Goal: Complete application form: Complete application form

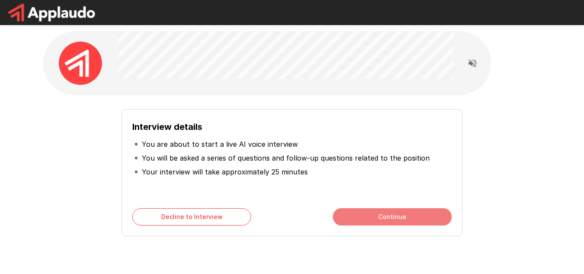
click at [402, 219] on button "Continue" at bounding box center [392, 216] width 119 height 17
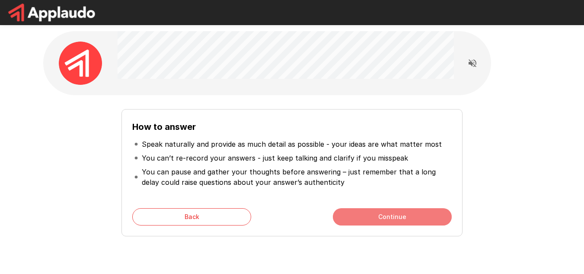
click at [402, 219] on button "Continue" at bounding box center [392, 216] width 119 height 17
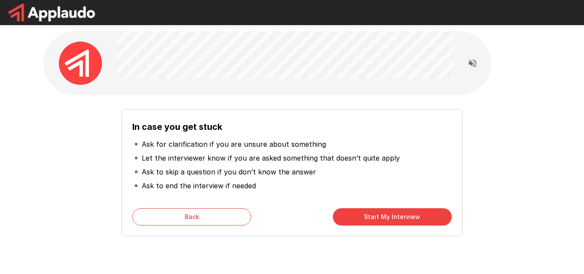
click at [361, 215] on button "Start My Interview" at bounding box center [392, 216] width 119 height 17
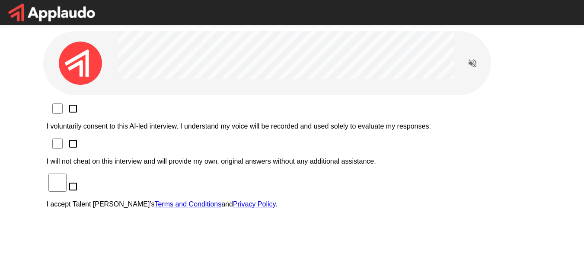
click at [115, 112] on label "I voluntarily consent to this AI-led interview. I understand my voice will be r…" at bounding box center [292, 119] width 491 height 22
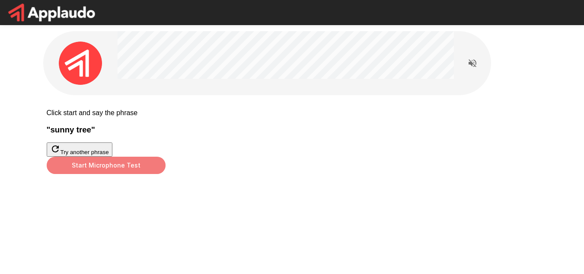
click at [166, 174] on button "Start Microphone Test" at bounding box center [106, 164] width 119 height 17
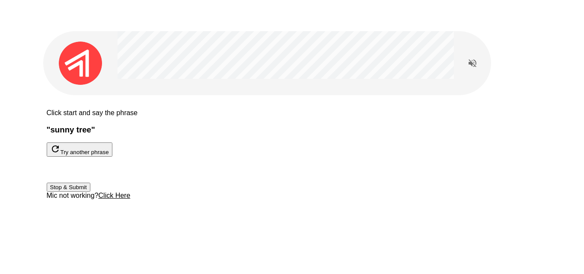
scroll to position [34, 0]
click at [90, 192] on button "Stop & Submit" at bounding box center [69, 186] width 44 height 9
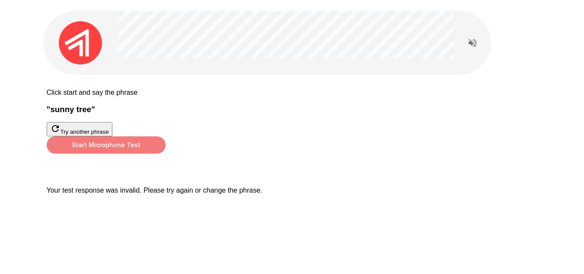
click at [166, 153] on button "Start Microphone Test" at bounding box center [106, 144] width 119 height 17
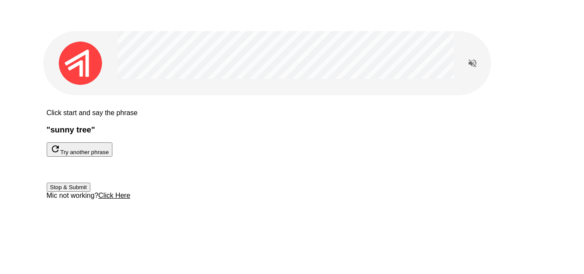
click at [249, 125] on h3 "" sunny tree "" at bounding box center [292, 130] width 491 height 10
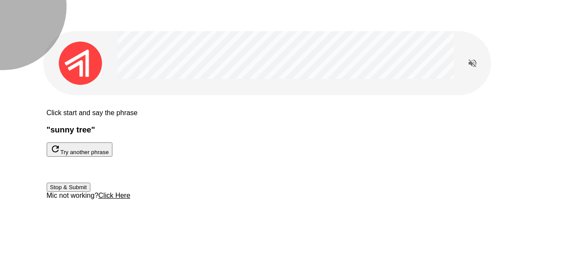
click at [59, 145] on icon "button" at bounding box center [55, 148] width 7 height 7
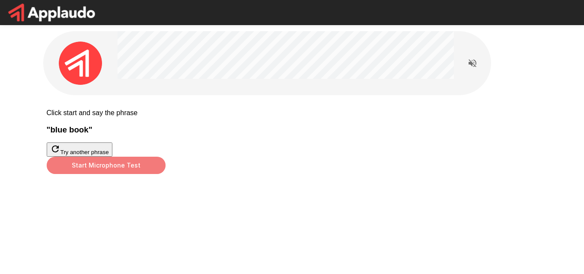
click at [166, 174] on button "Start Microphone Test" at bounding box center [106, 164] width 119 height 17
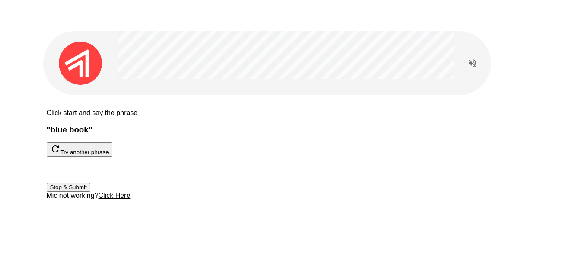
scroll to position [35, 0]
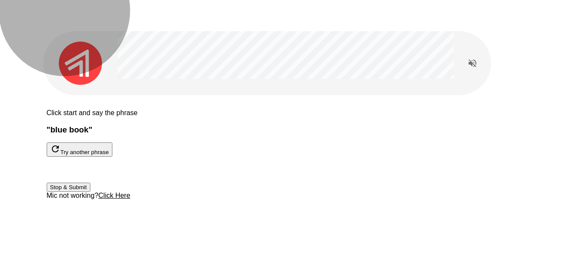
click at [90, 192] on button "Stop & Submit" at bounding box center [69, 186] width 44 height 9
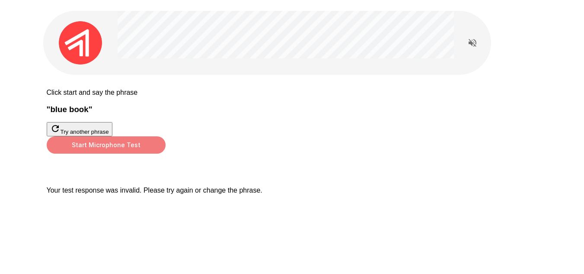
click at [166, 153] on button "Start Microphone Test" at bounding box center [106, 144] width 119 height 17
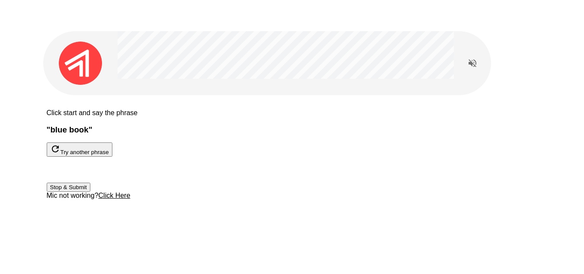
click at [90, 192] on button "Stop & Submit" at bounding box center [69, 186] width 44 height 9
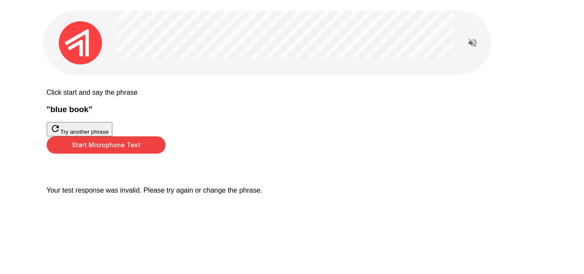
click at [166, 153] on button "Start Microphone Test" at bounding box center [106, 144] width 119 height 17
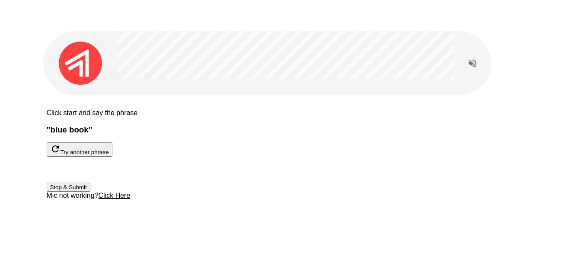
click at [90, 192] on button "Stop & Submit" at bounding box center [69, 186] width 44 height 9
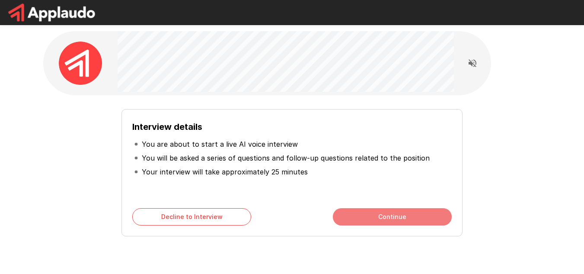
click at [374, 220] on button "Continue" at bounding box center [392, 216] width 119 height 17
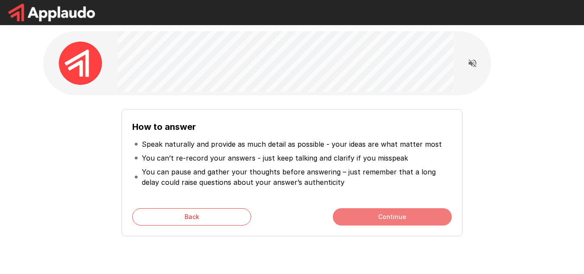
click at [365, 213] on button "Continue" at bounding box center [392, 216] width 119 height 17
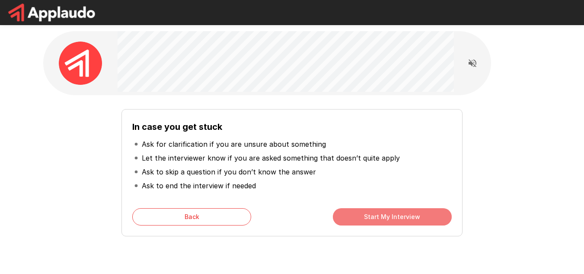
click at [365, 213] on button "Start My Interview" at bounding box center [392, 216] width 119 height 17
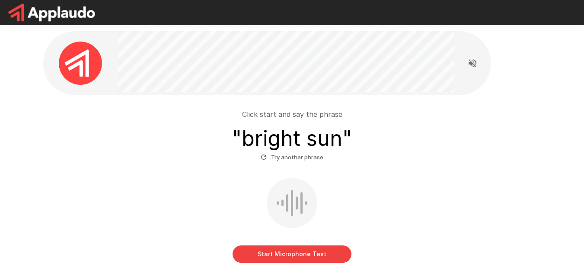
click at [268, 249] on button "Start Microphone Test" at bounding box center [292, 253] width 119 height 17
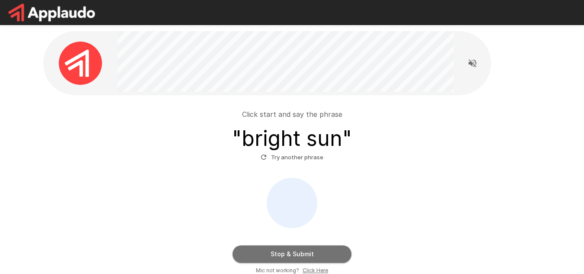
click at [299, 258] on button "Stop & Submit" at bounding box center [292, 253] width 119 height 17
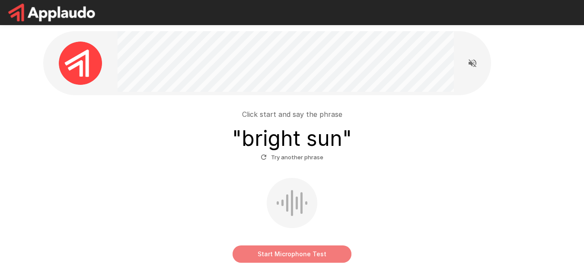
click at [299, 258] on button "Start Microphone Test" at bounding box center [292, 253] width 119 height 17
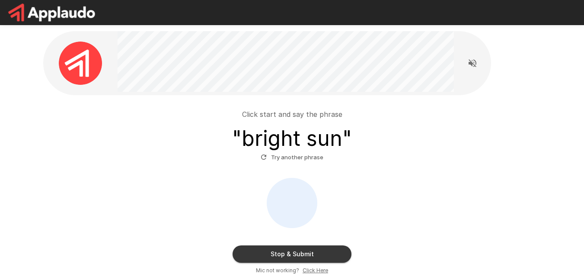
click at [472, 64] on icon "Read questions aloud" at bounding box center [473, 63] width 8 height 8
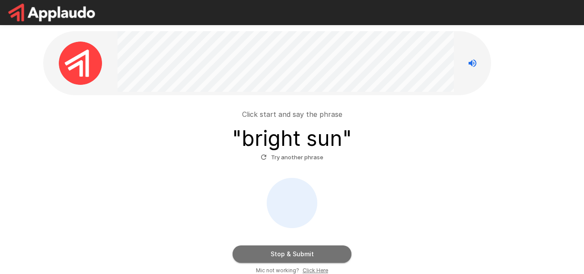
click at [308, 248] on button "Stop & Submit" at bounding box center [292, 253] width 119 height 17
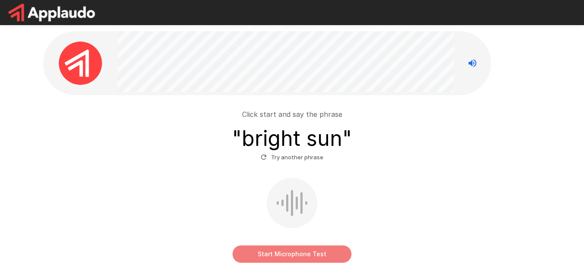
click at [308, 248] on button "Start Microphone Test" at bounding box center [292, 253] width 119 height 17
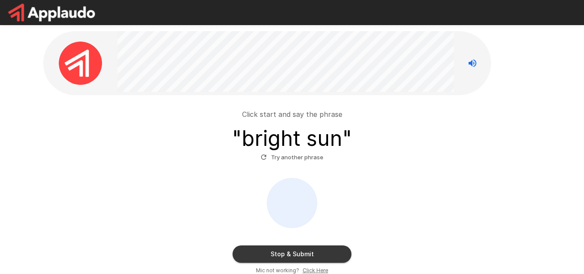
click at [316, 268] on u "Click Here" at bounding box center [316, 270] width 26 height 6
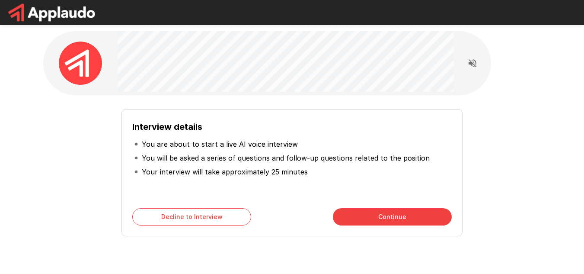
click at [344, 222] on button "Continue" at bounding box center [392, 216] width 119 height 17
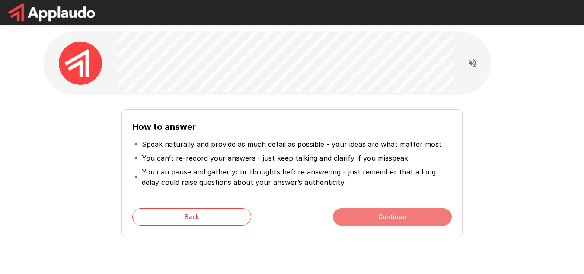
click at [344, 222] on button "Continue" at bounding box center [392, 216] width 119 height 17
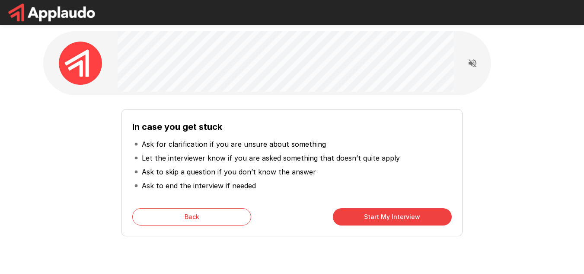
click at [362, 213] on button "Start My Interview" at bounding box center [392, 216] width 119 height 17
